Goal: Task Accomplishment & Management: Use online tool/utility

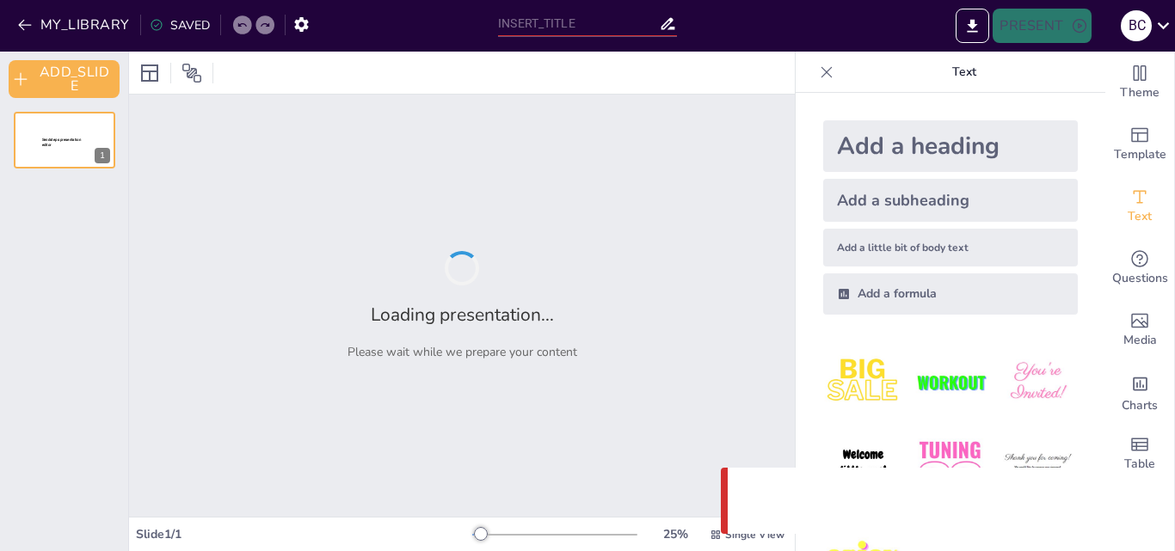
type input "Normas de Etiqueta y Protocolo en Eventos Sociales"
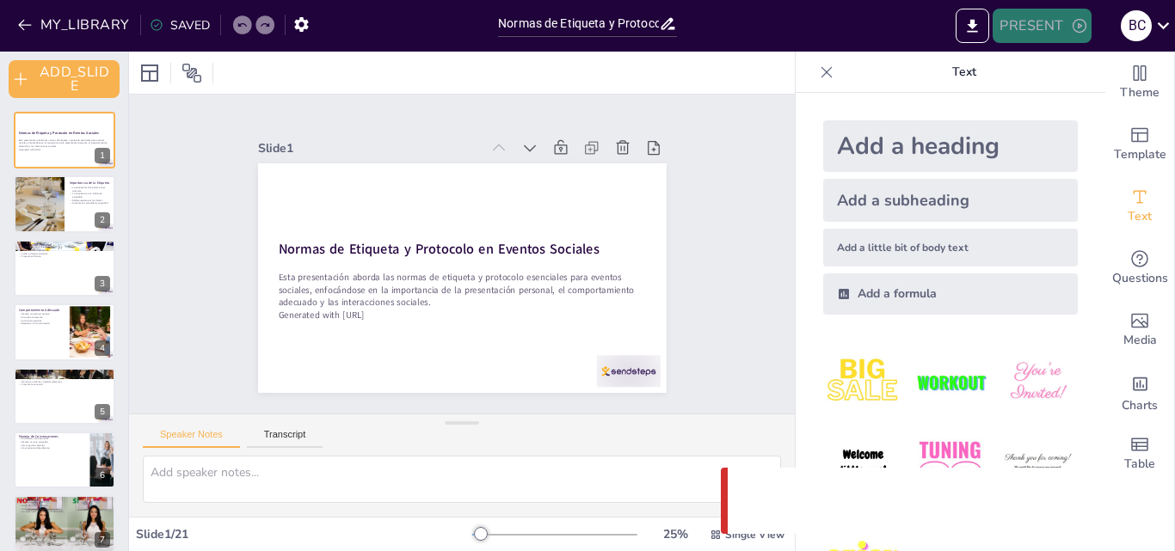
checkbox input "true"
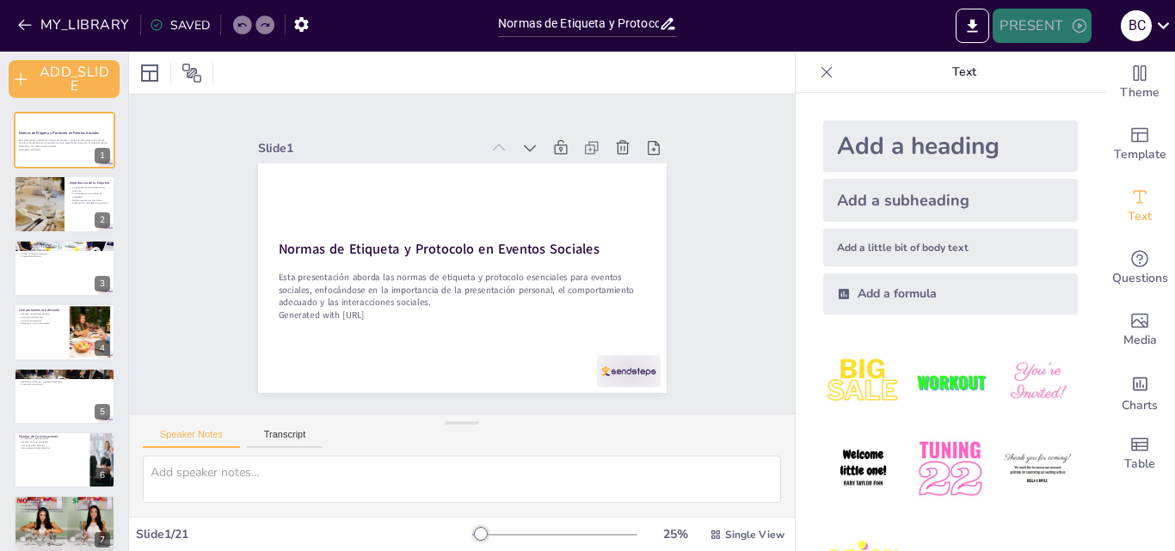
checkbox input "true"
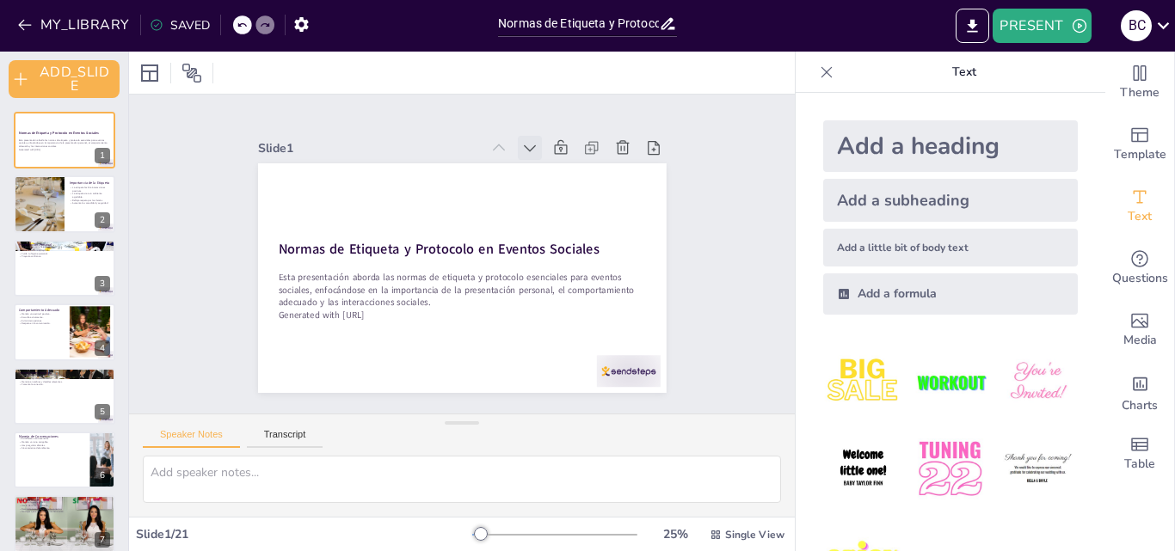
click at [531, 146] on icon at bounding box center [540, 155] width 19 height 19
checkbox input "true"
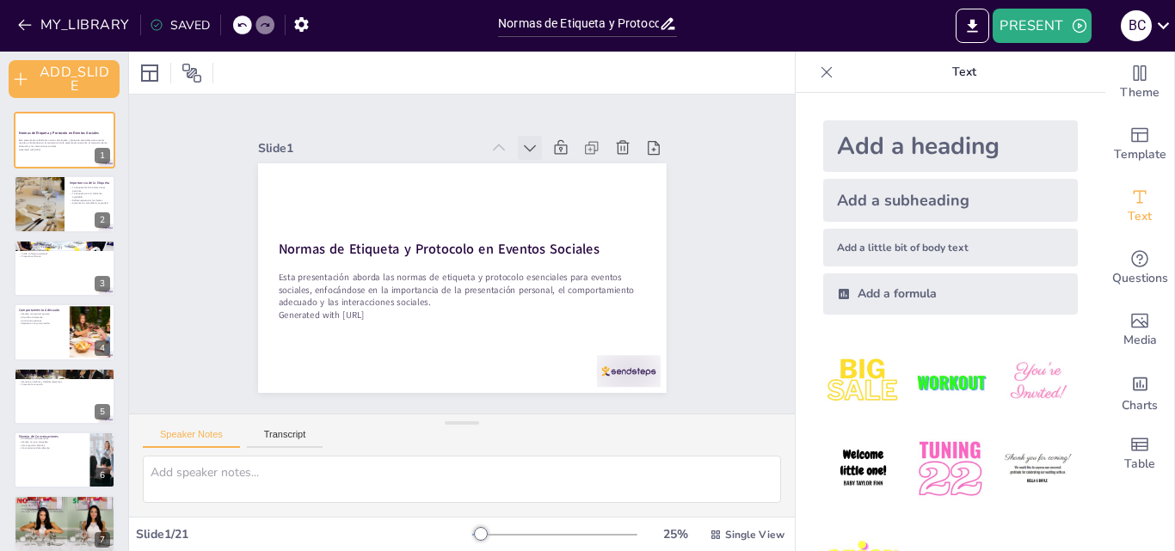
checkbox input "true"
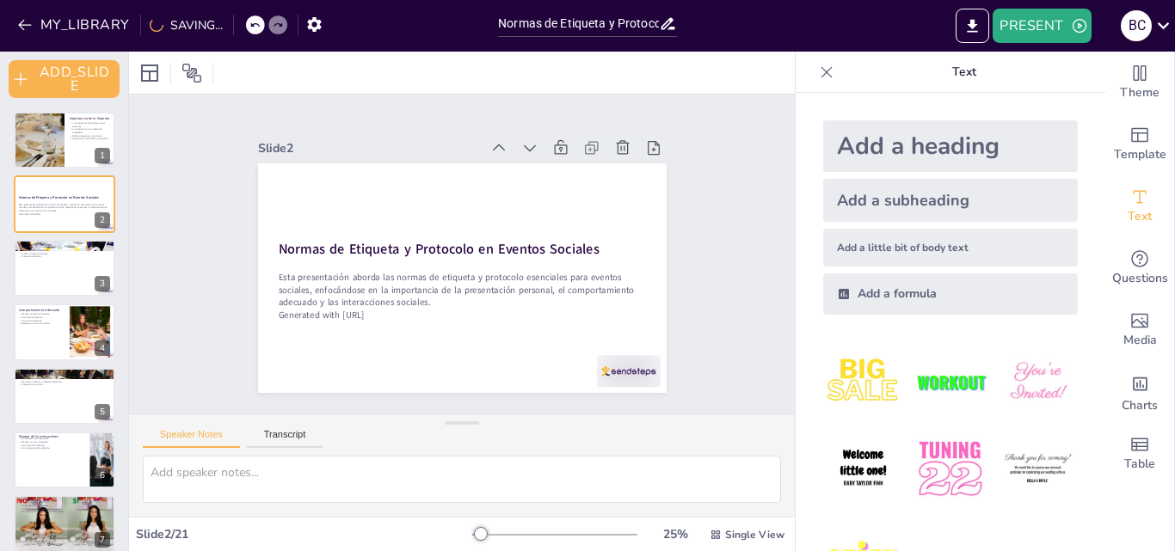
click at [531, 146] on icon at bounding box center [540, 155] width 19 height 19
checkbox input "true"
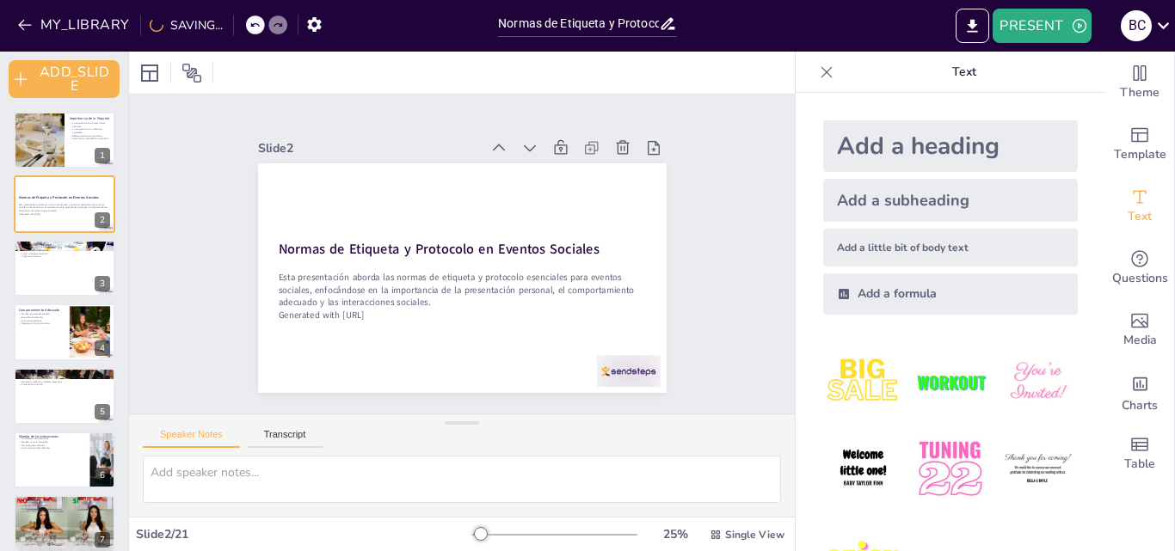
checkbox input "true"
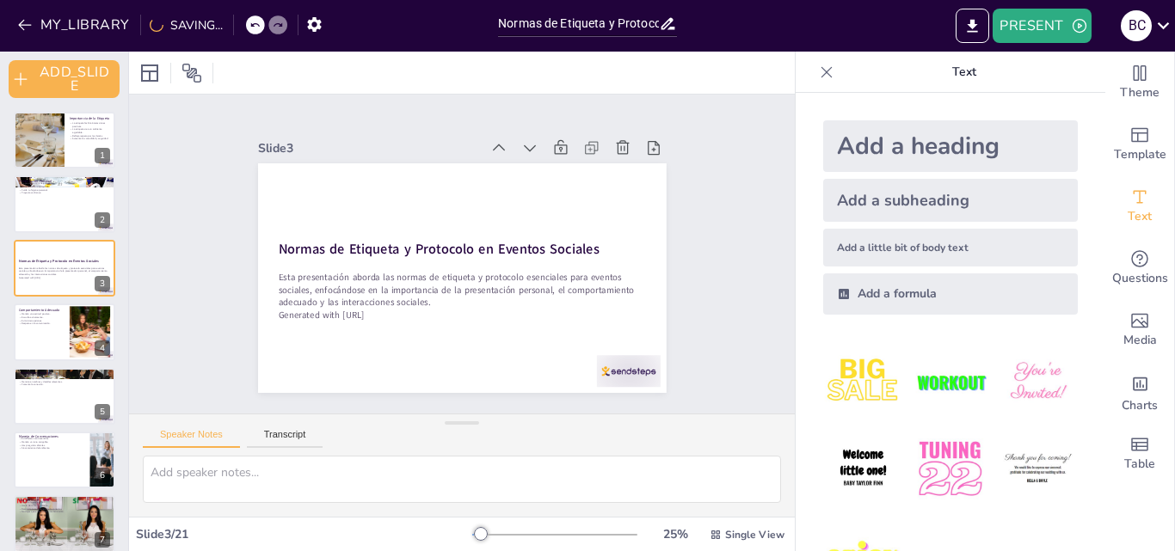
checkbox input "true"
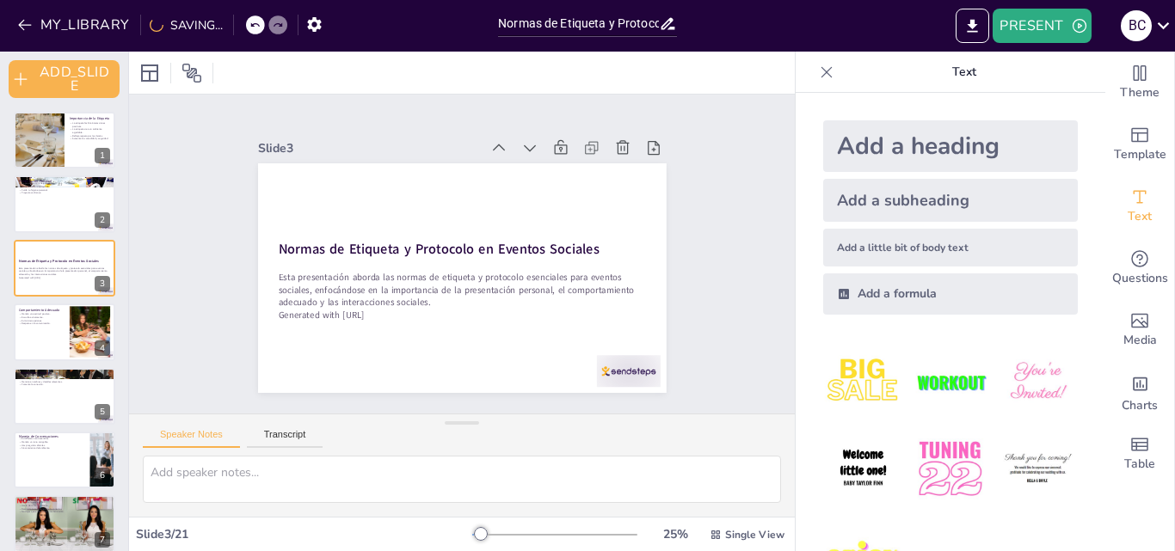
checkbox input "true"
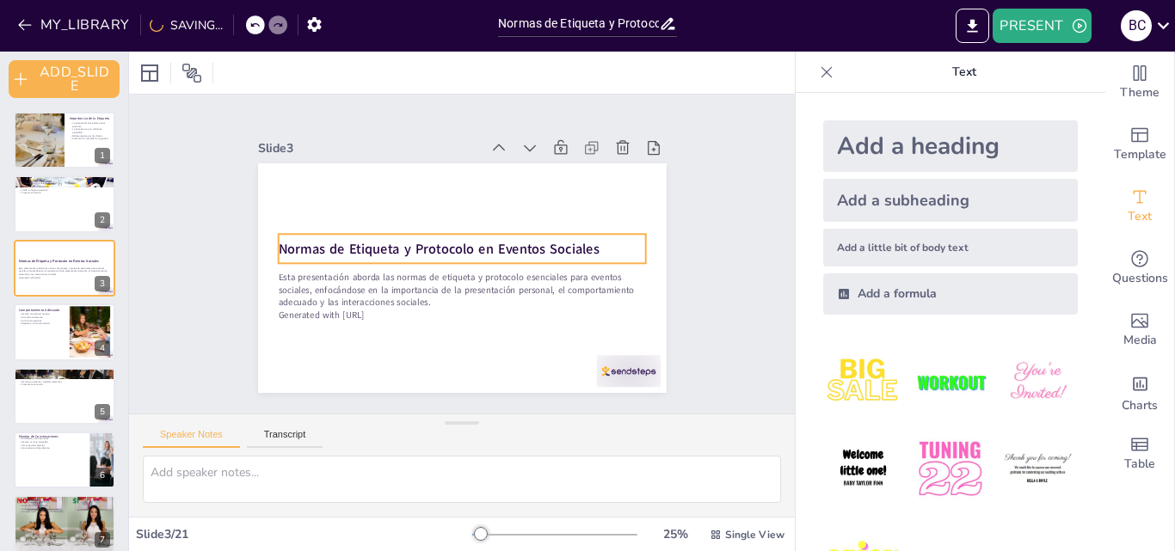
checkbox input "true"
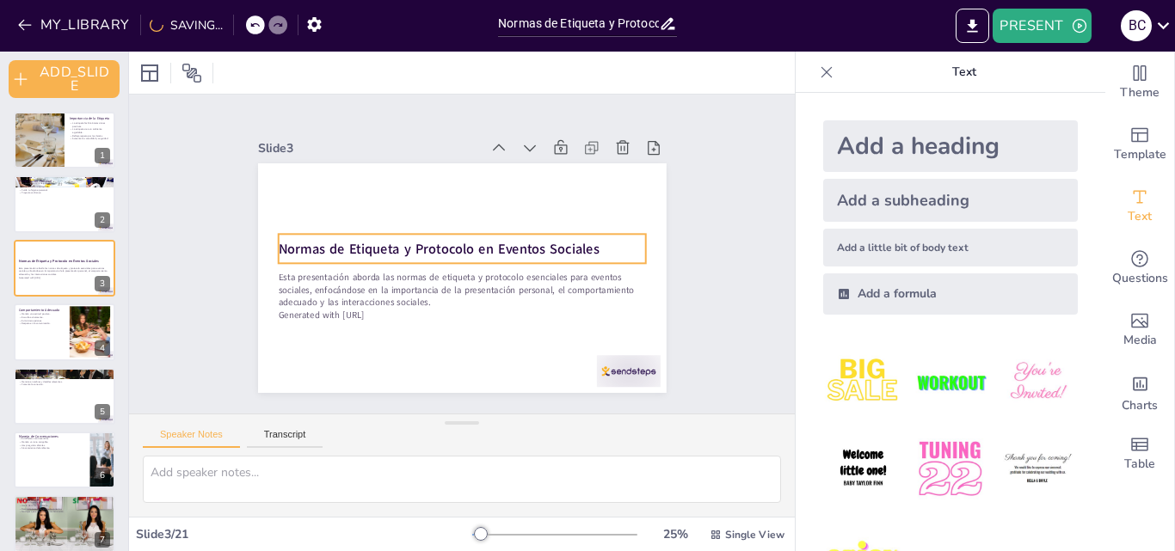
checkbox input "true"
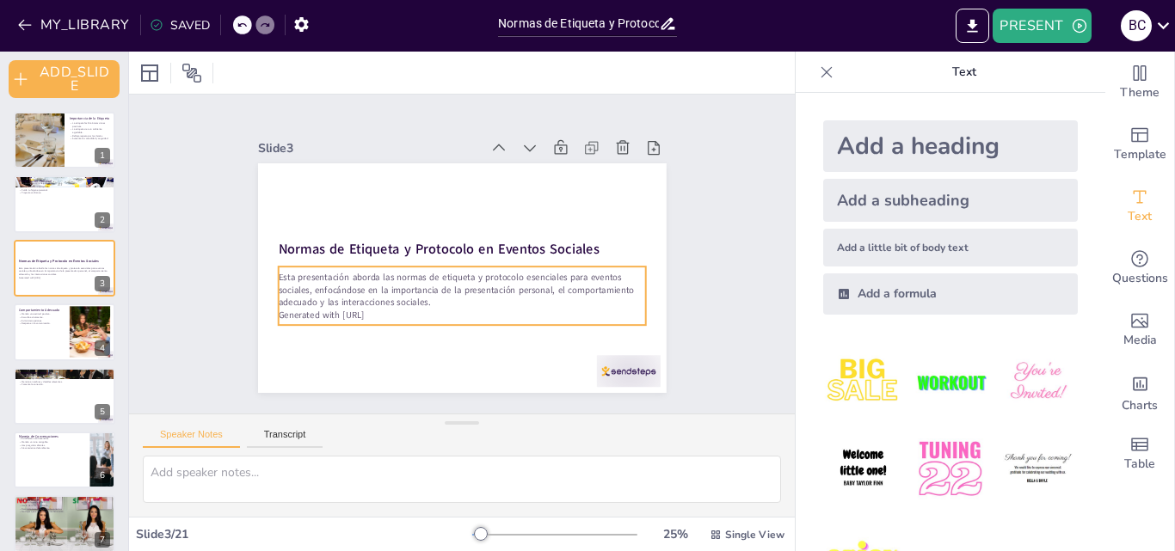
checkbox input "true"
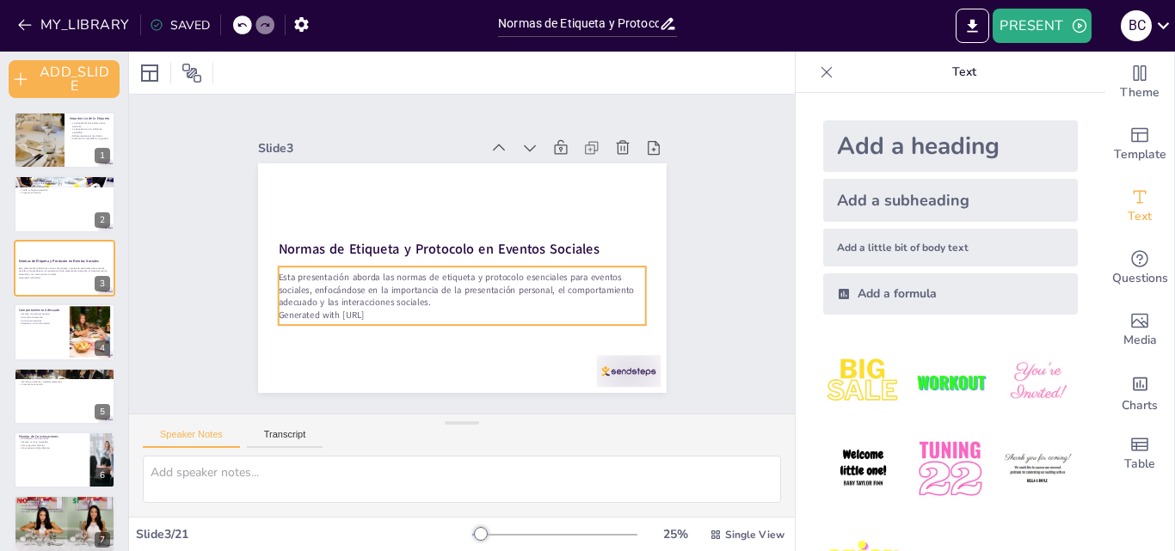
checkbox input "true"
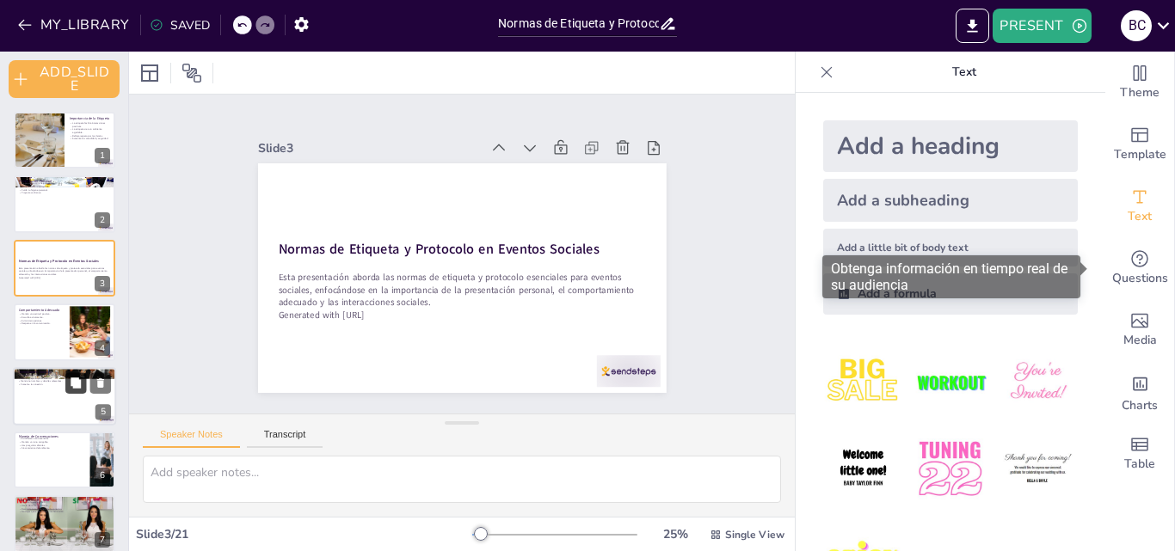
checkbox input "true"
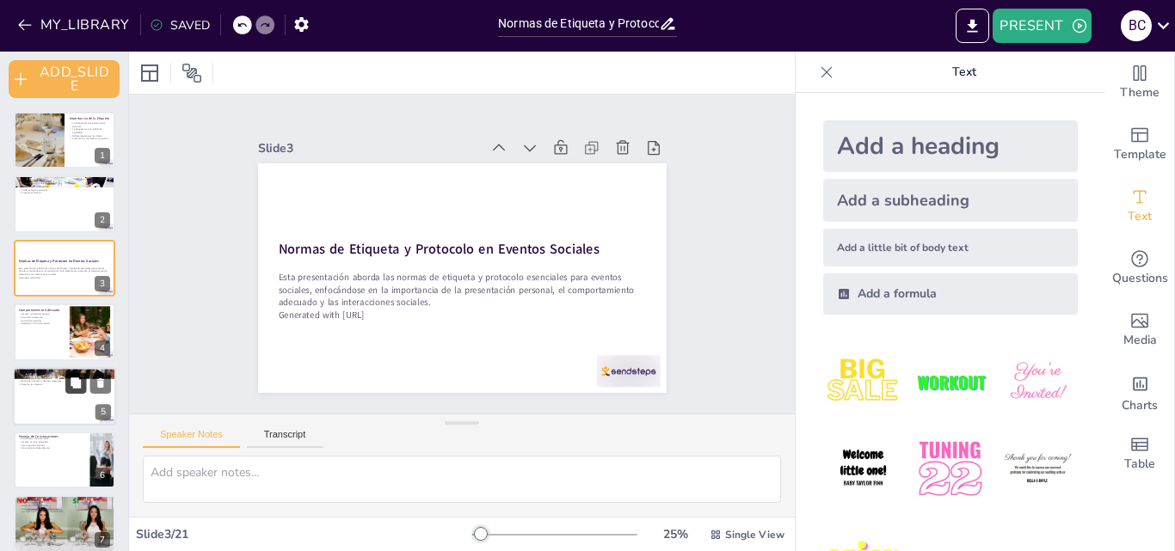
checkbox input "true"
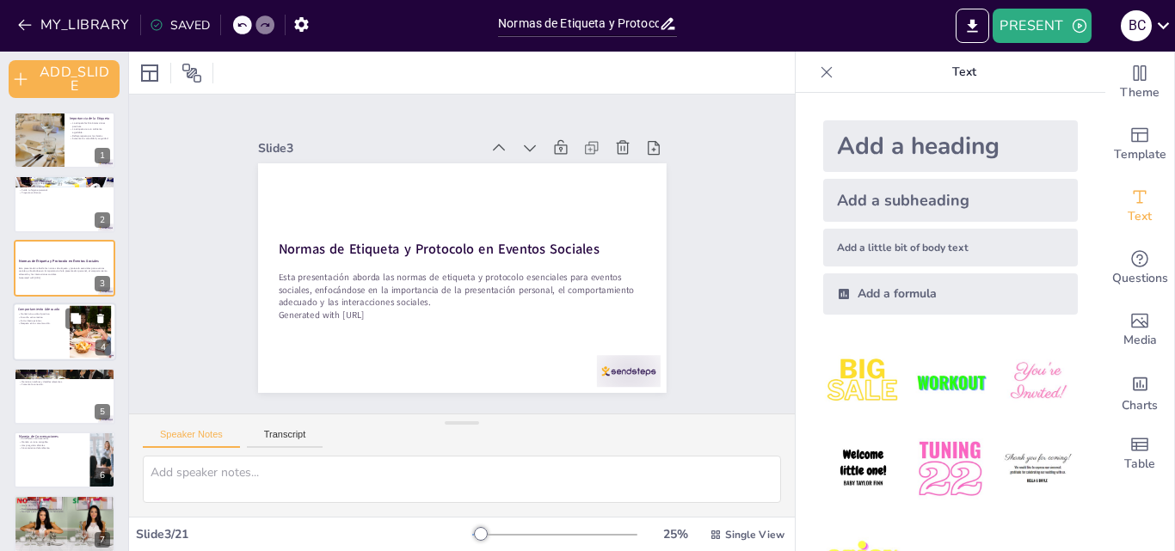
checkbox input "true"
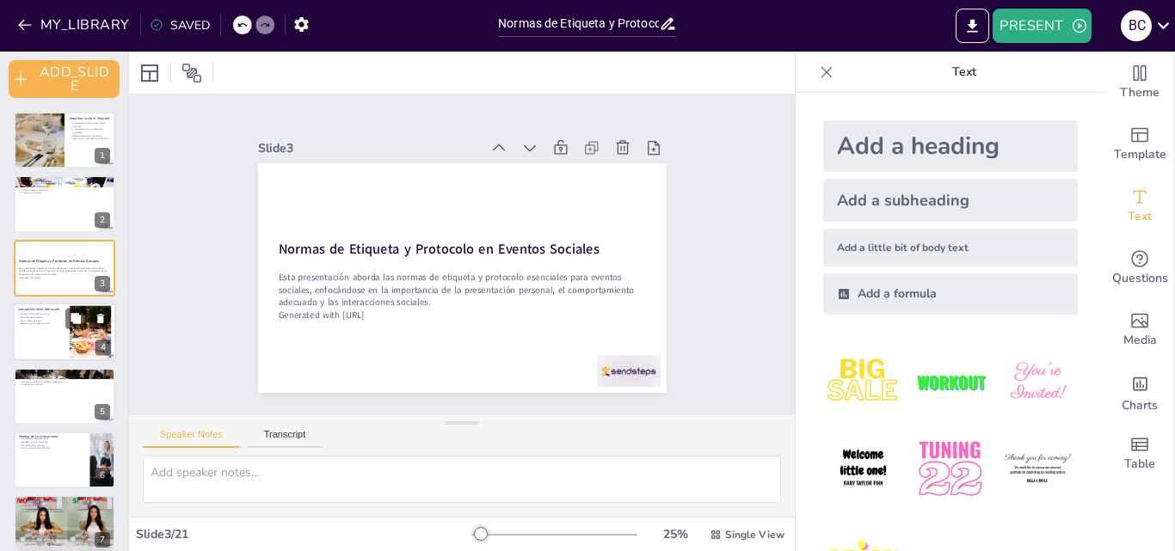
checkbox input "true"
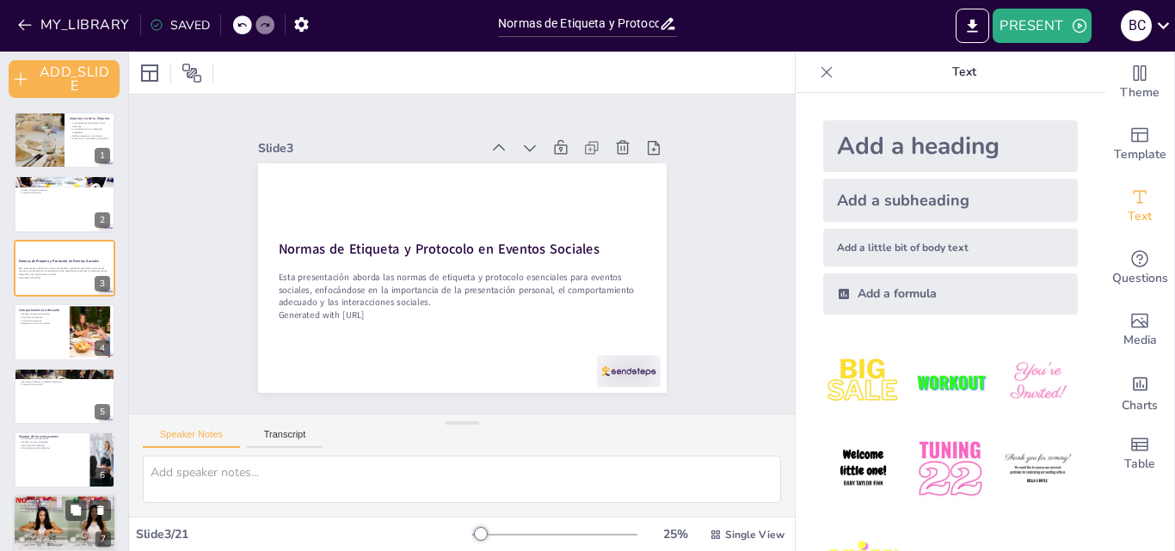
checkbox input "true"
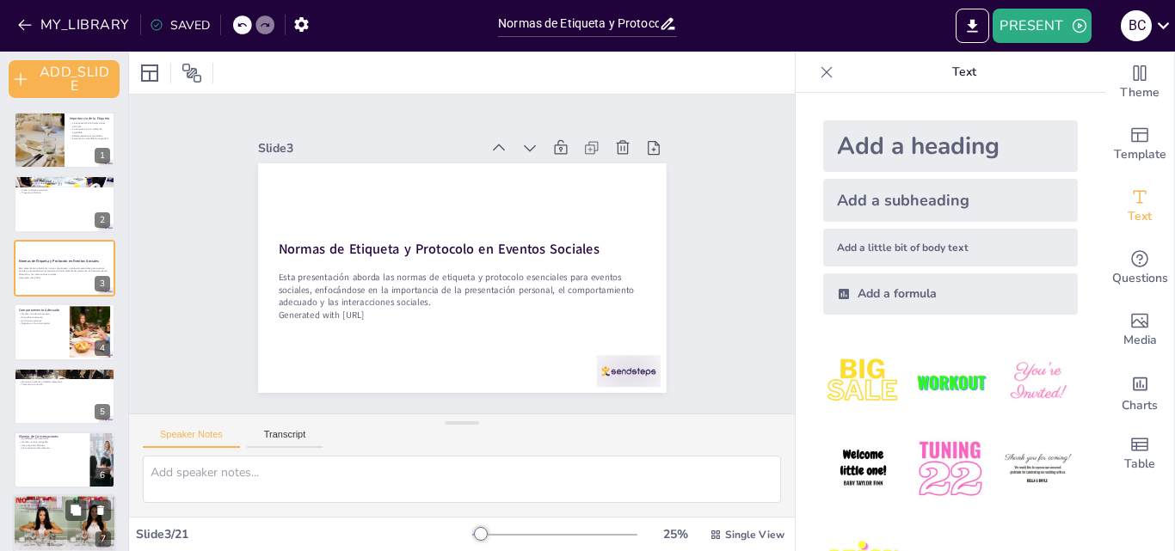
checkbox input "true"
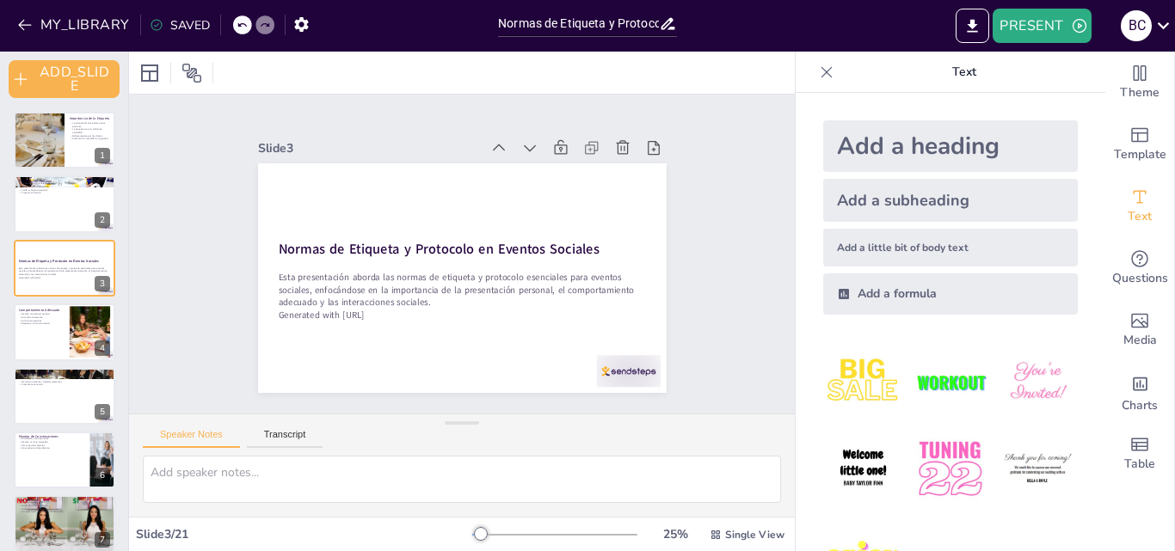
checkbox input "true"
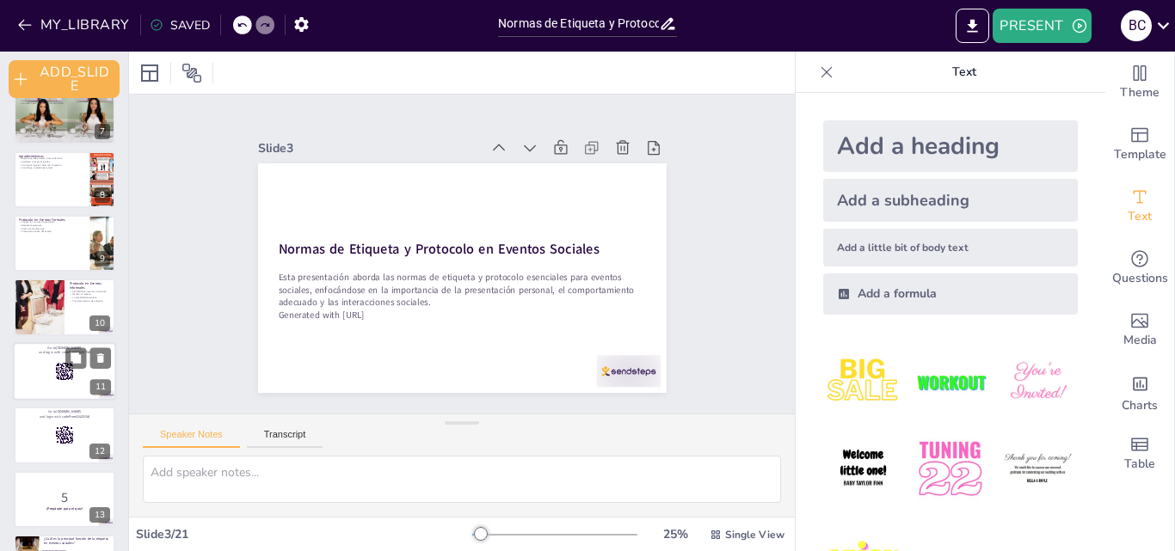
checkbox input "true"
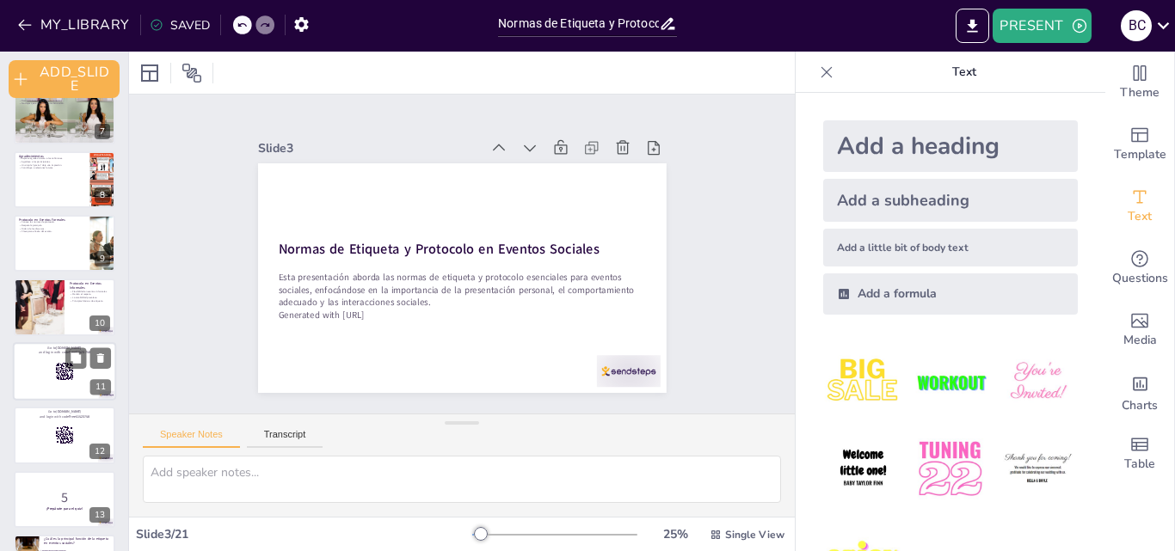
checkbox input "true"
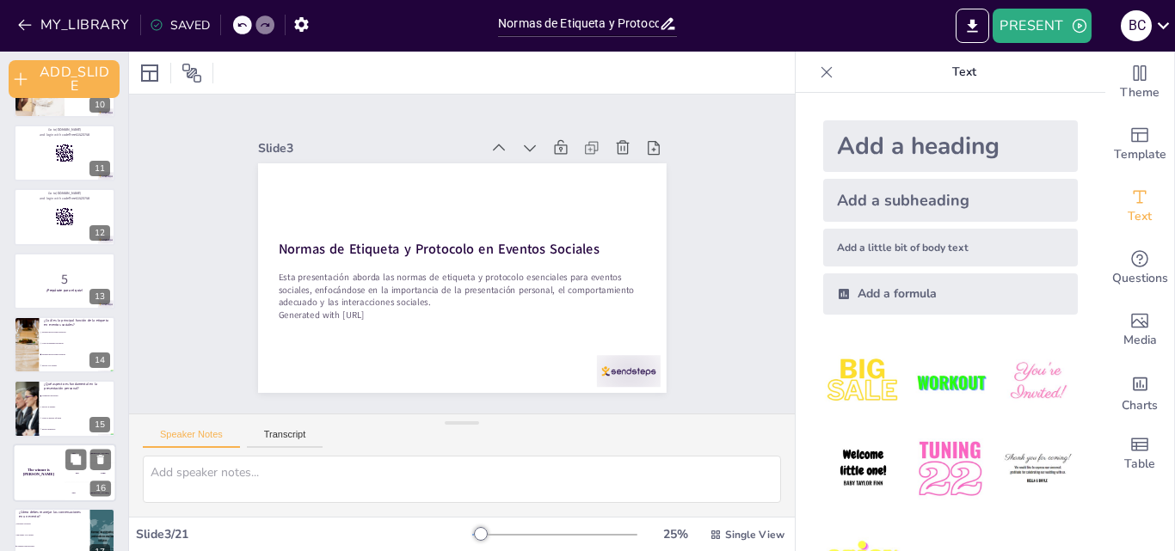
checkbox input "true"
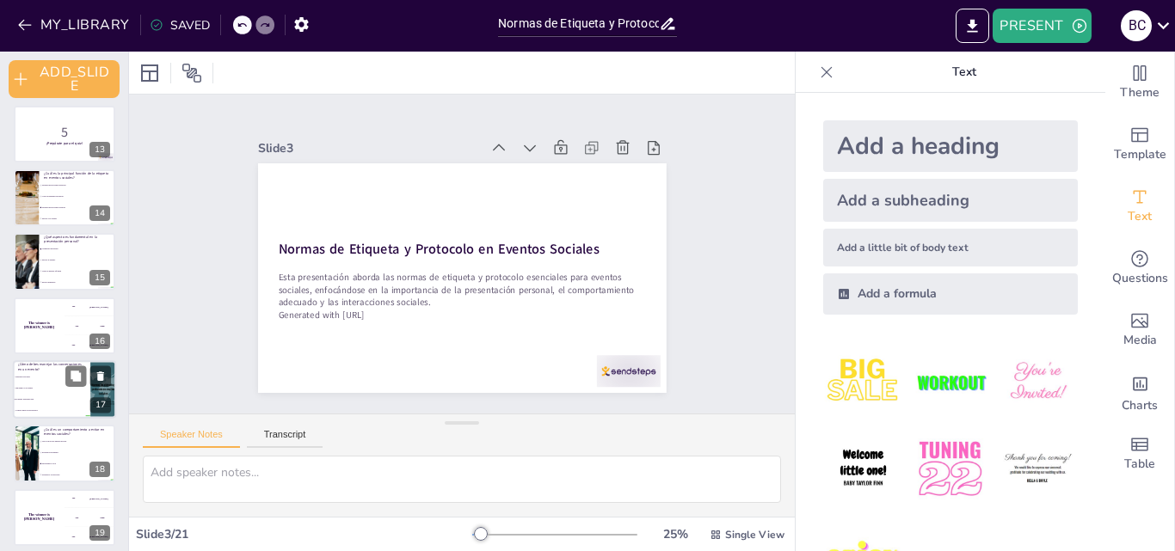
checkbox input "true"
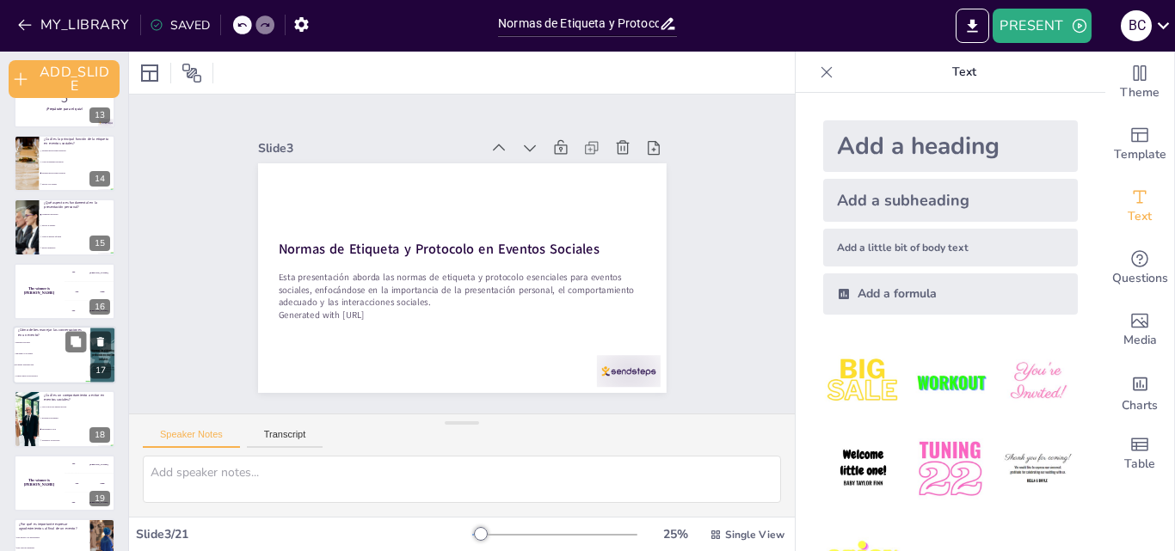
checkbox input "true"
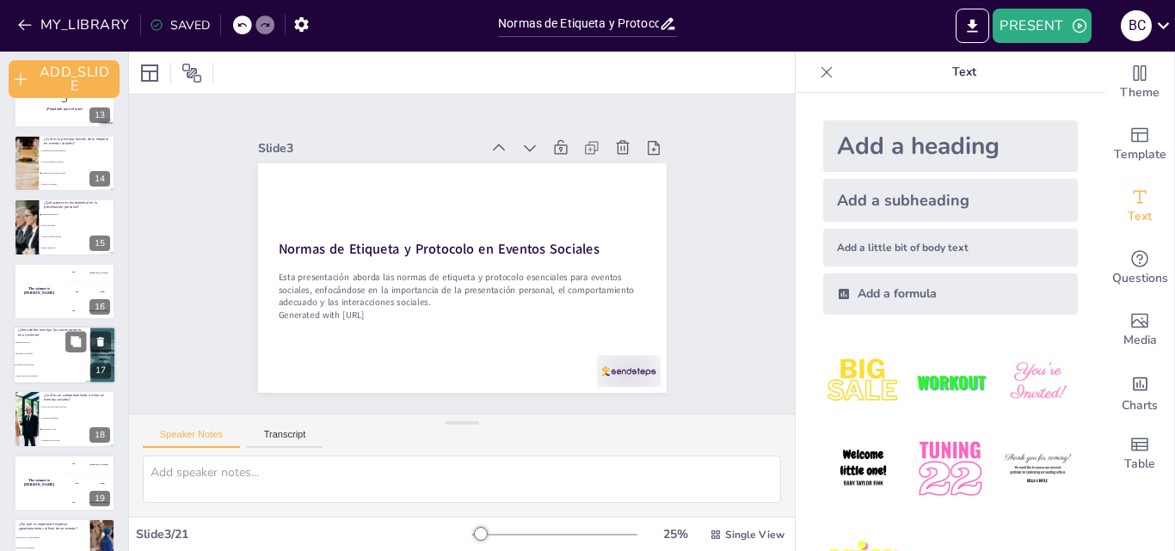
scroll to position [911, 0]
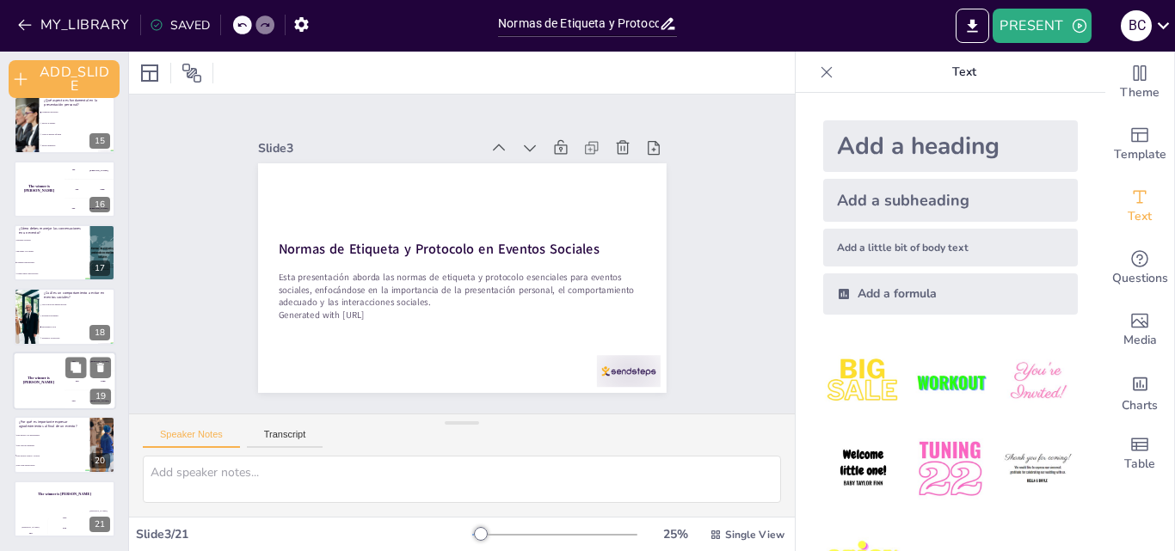
checkbox input "true"
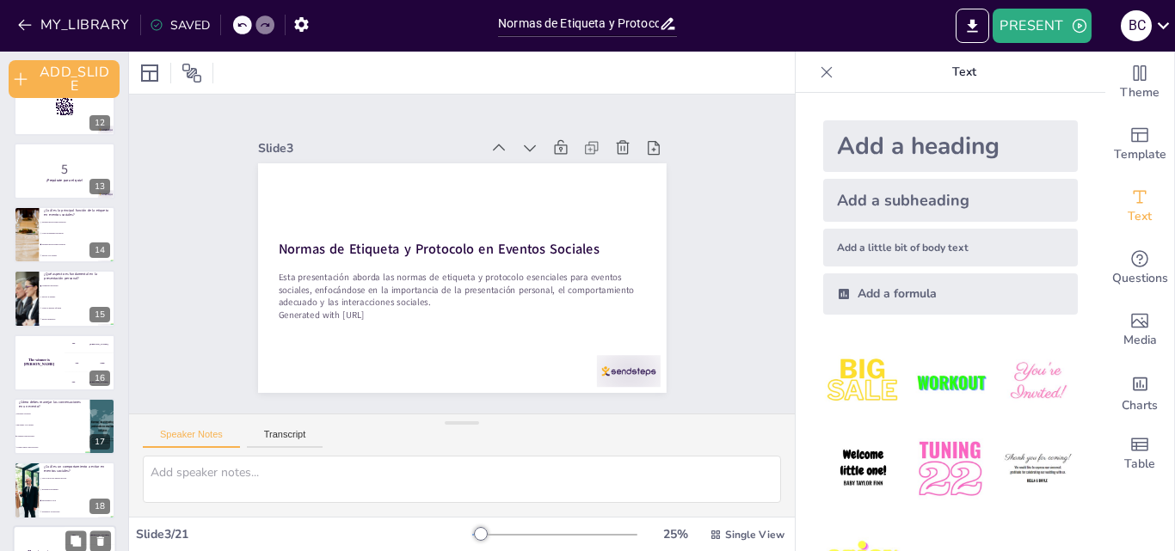
scroll to position [653, 0]
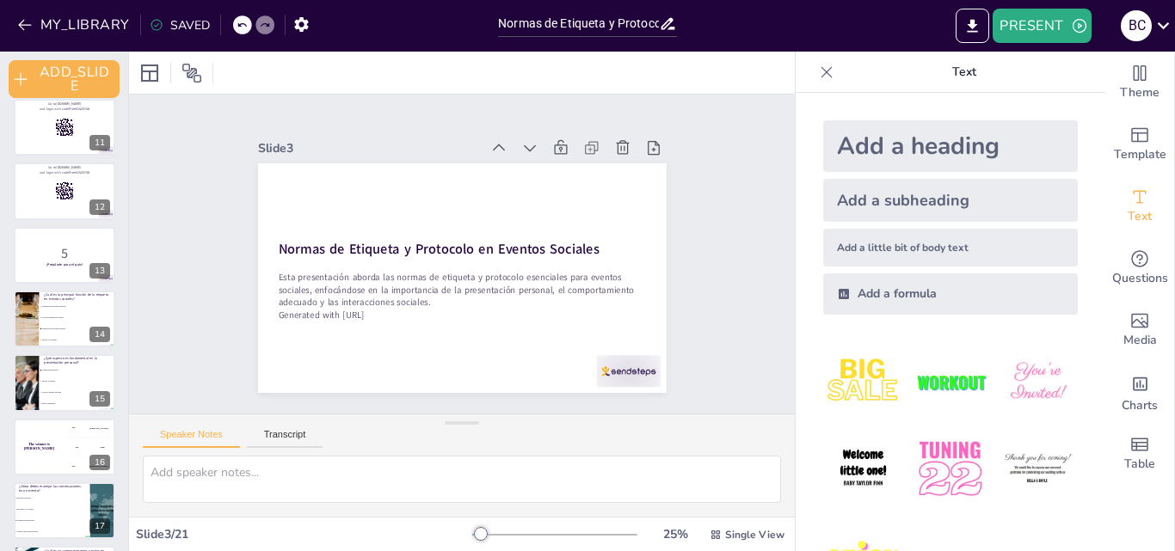
checkbox input "true"
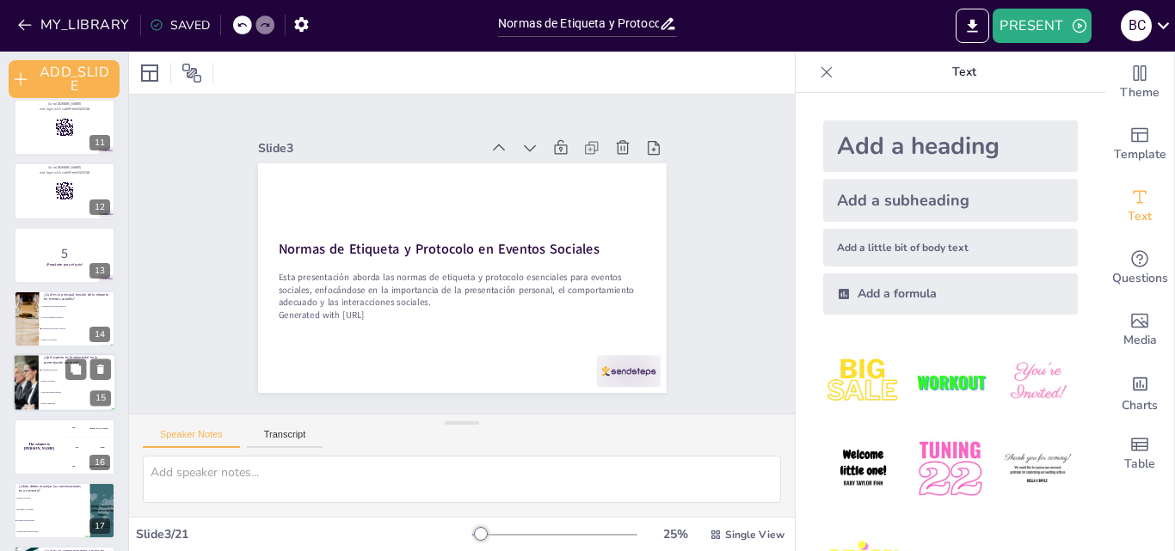
checkbox input "true"
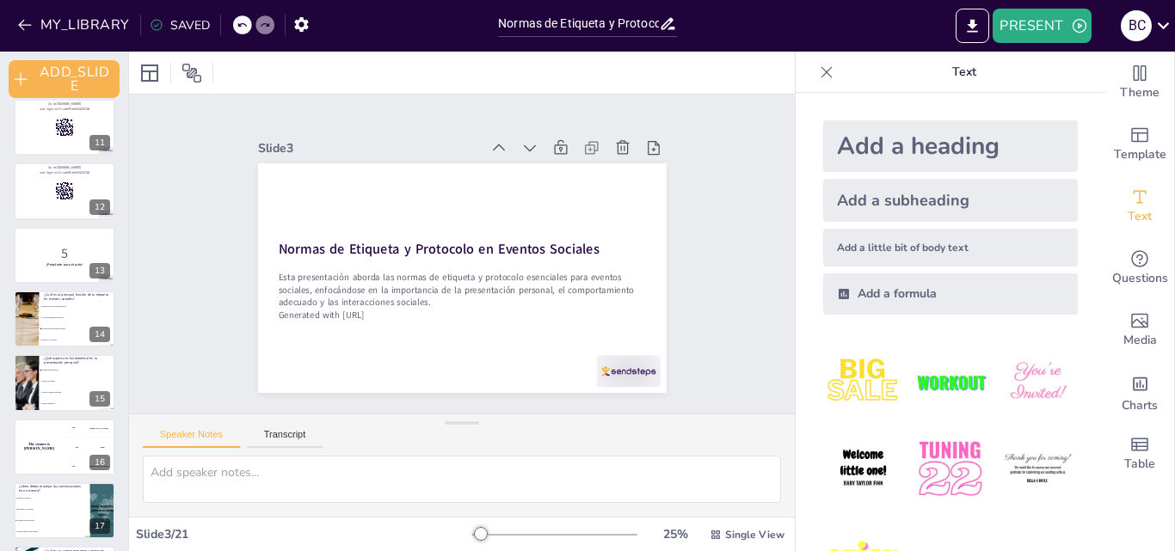
checkbox input "true"
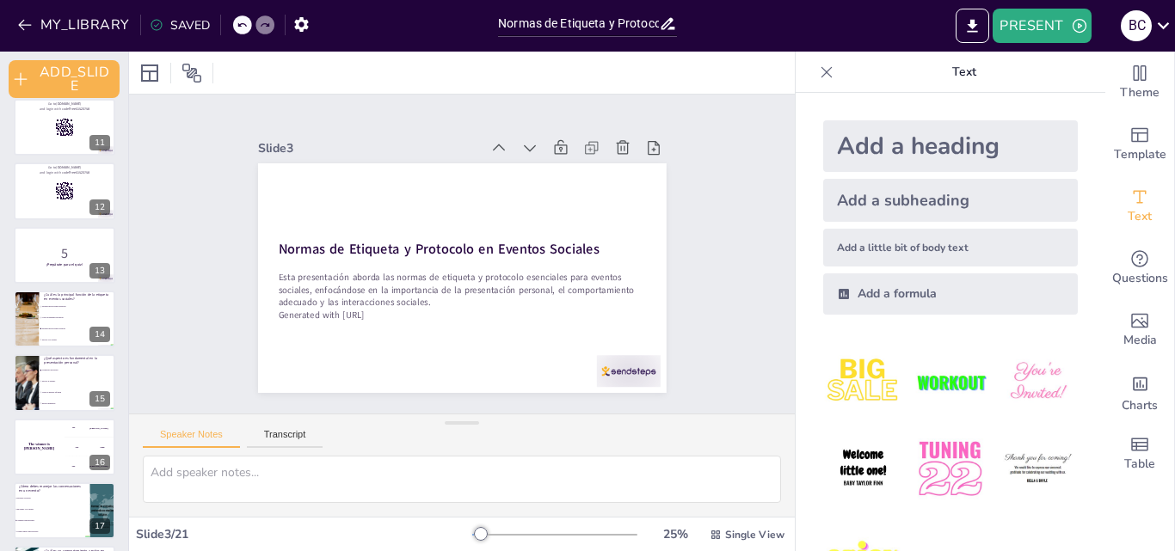
checkbox input "true"
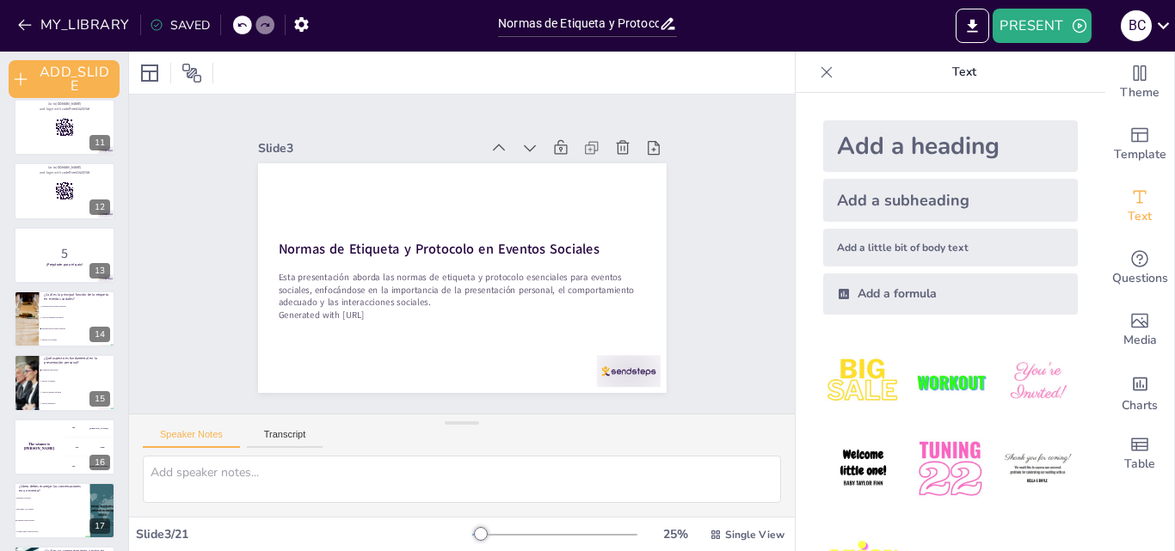
checkbox input "true"
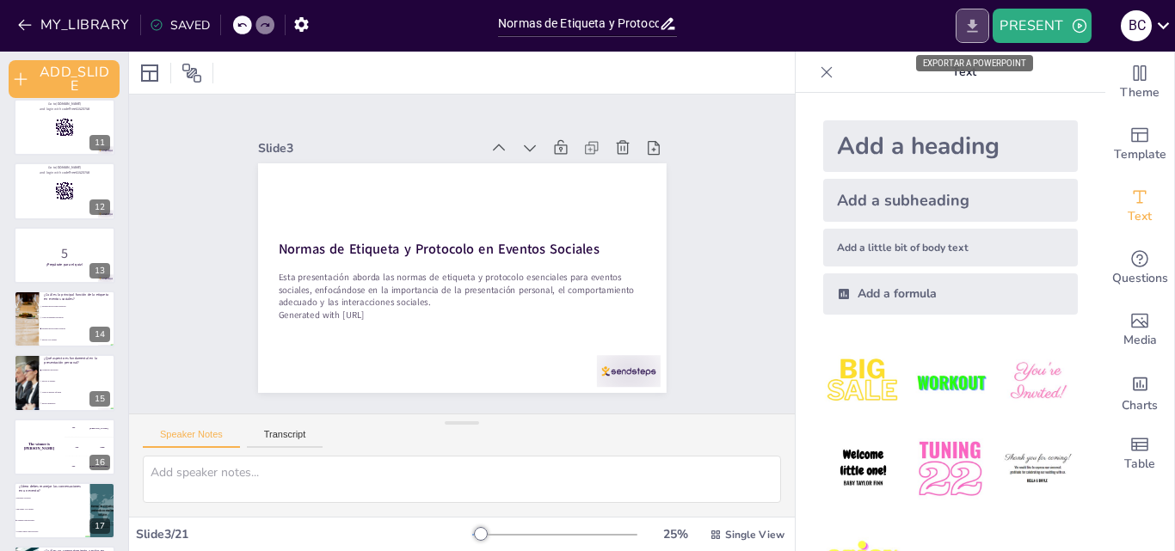
click at [979, 34] on icon "EXPORT_TO_POWERPOINT" at bounding box center [972, 26] width 18 height 18
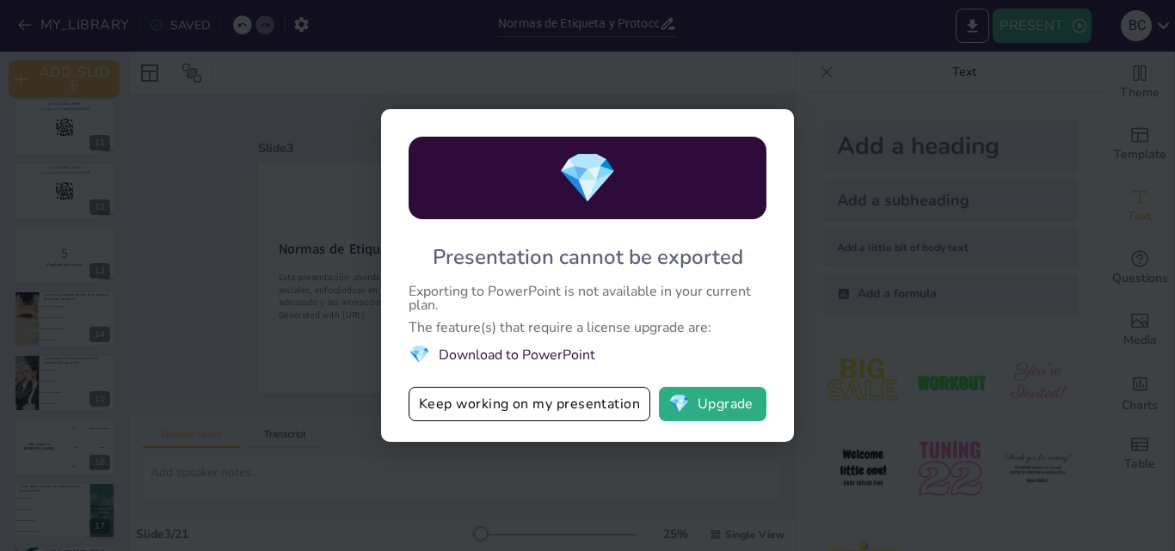
click at [924, 10] on div "💎 Presentation cannot be exported Exporting to PowerPoint is not available in y…" at bounding box center [587, 275] width 1175 height 551
click at [752, 409] on button "💎 Upgrade" at bounding box center [713, 404] width 108 height 34
checkbox input "true"
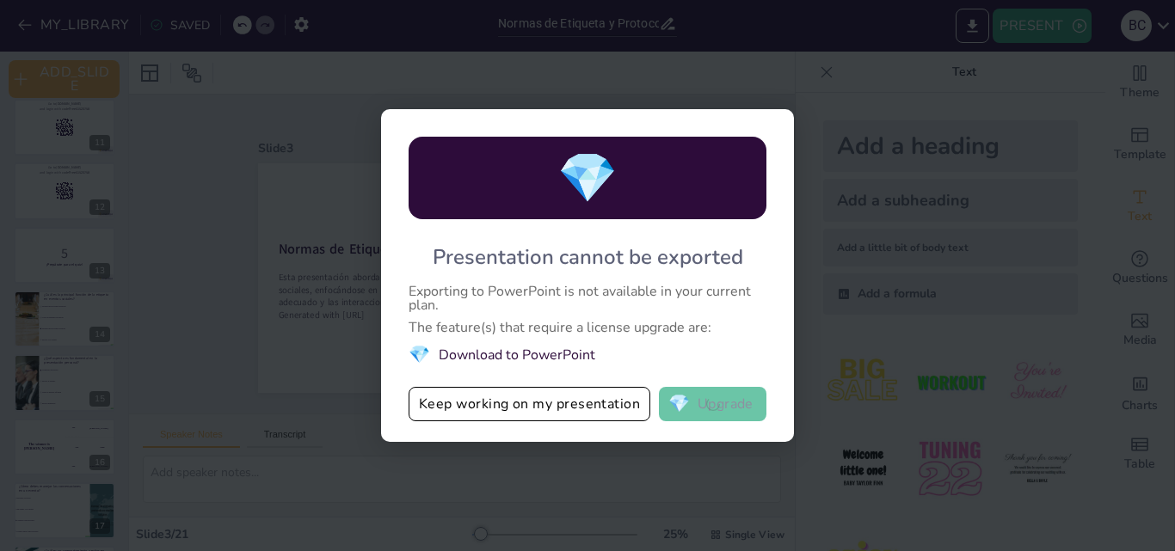
checkbox input "true"
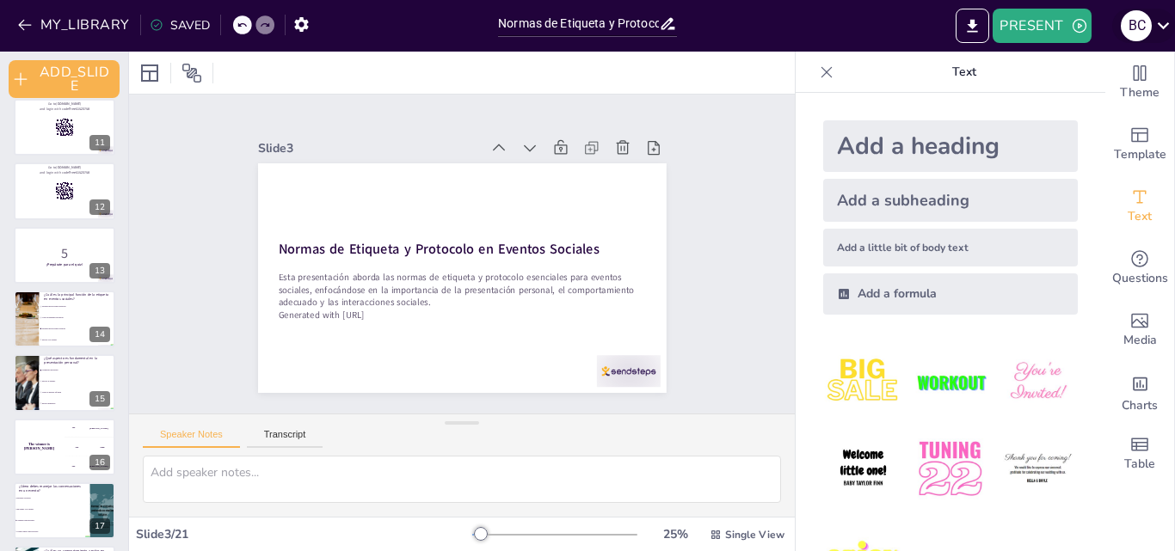
click at [1161, 28] on icon at bounding box center [1163, 25] width 23 height 23
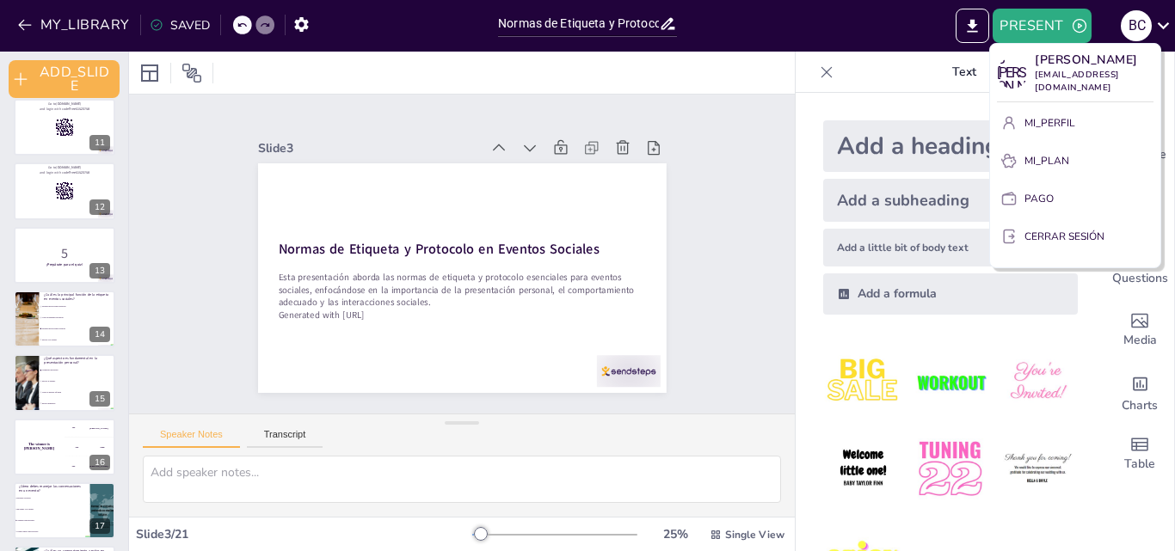
click at [855, 32] on div at bounding box center [587, 275] width 1175 height 551
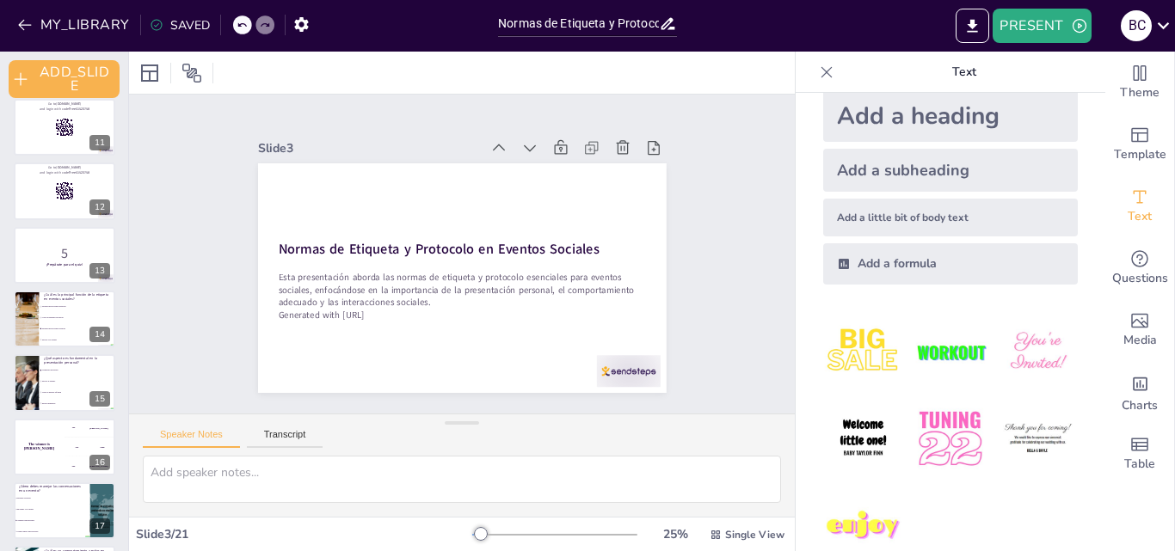
scroll to position [0, 0]
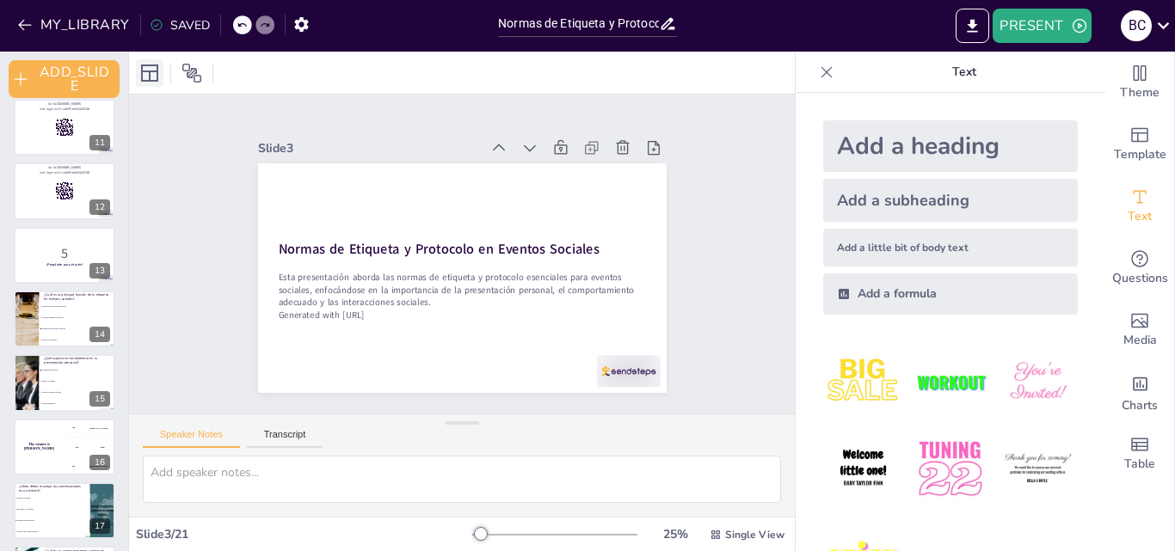
checkbox input "true"
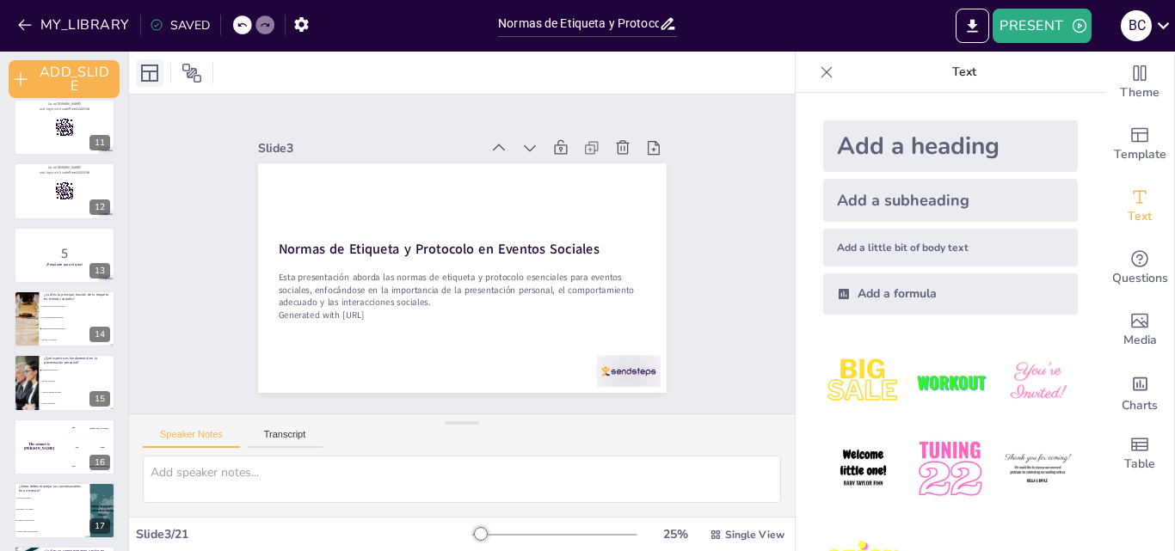
checkbox input "true"
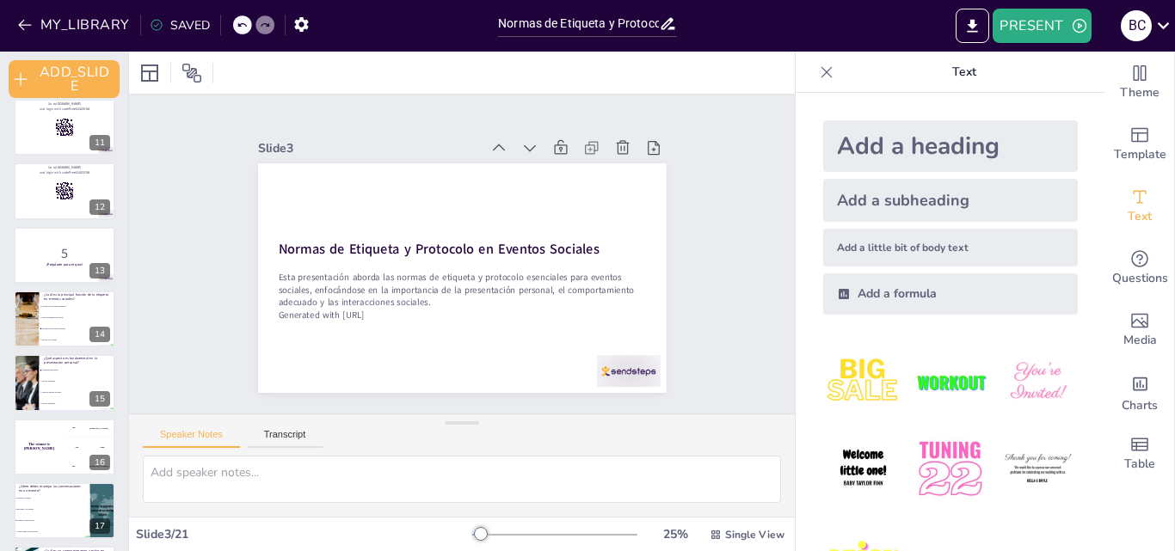
checkbox input "true"
